Goal: Transaction & Acquisition: Purchase product/service

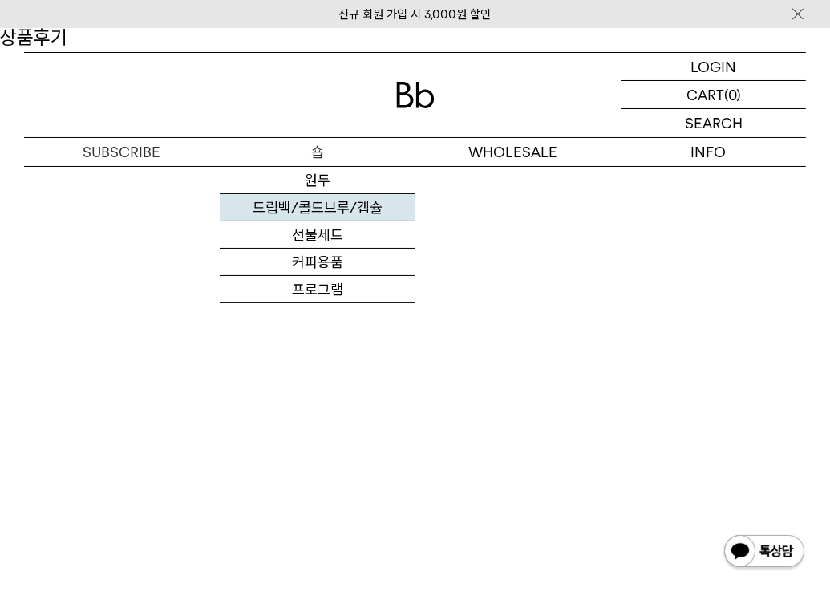
click at [336, 206] on link "드립백/콜드브루/캡슐" at bounding box center [318, 207] width 196 height 27
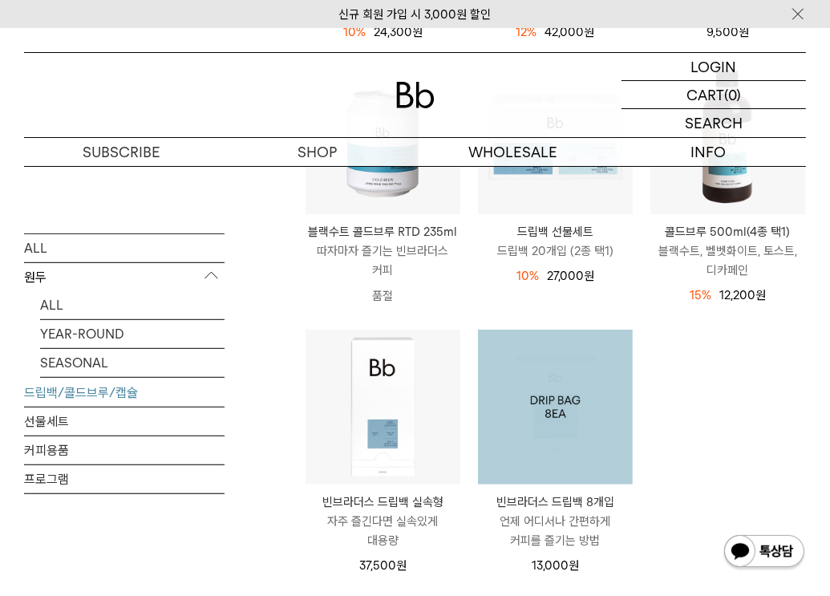
scroll to position [561, 0]
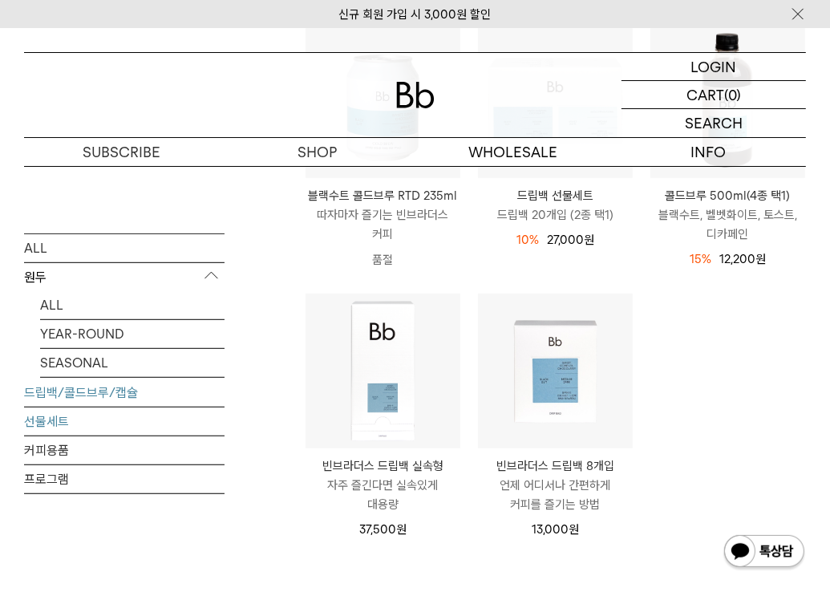
click at [55, 421] on link "선물세트" at bounding box center [124, 421] width 200 height 28
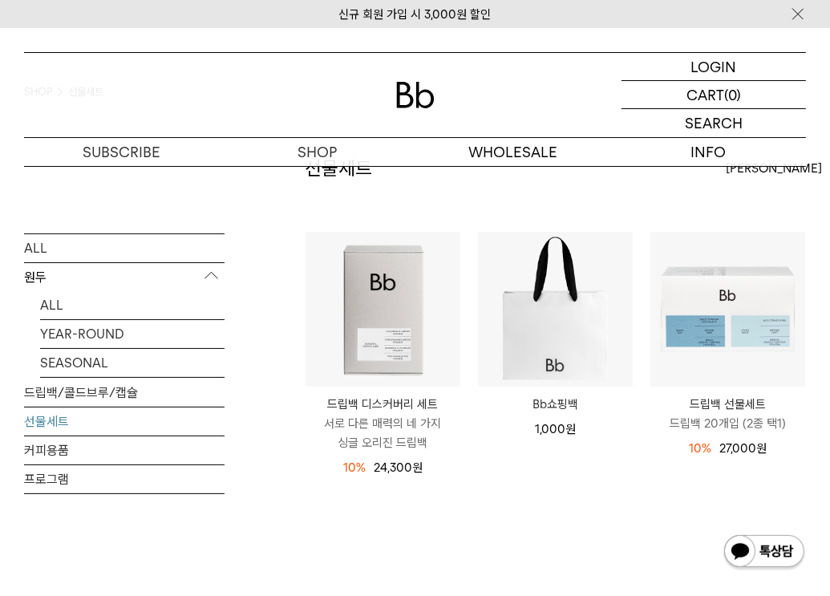
scroll to position [80, 0]
